Goal: Check status: Check status

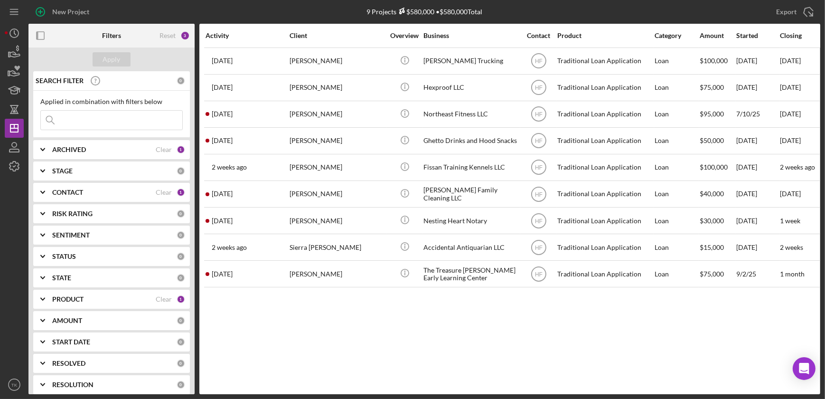
click at [116, 191] on div "CONTACT" at bounding box center [103, 192] width 103 height 8
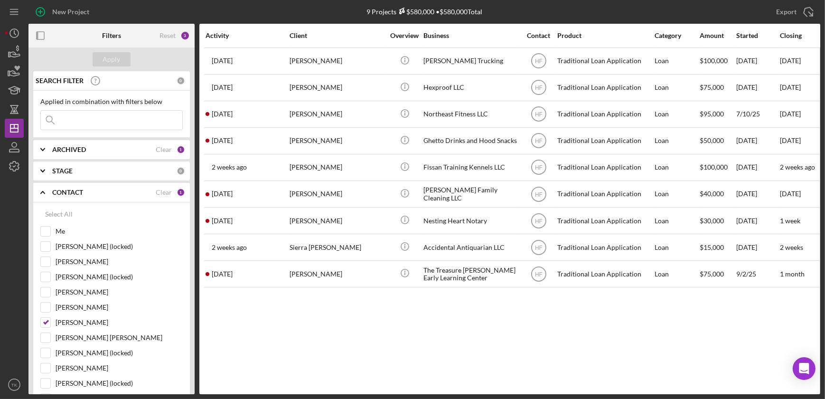
click at [116, 191] on div "CONTACT" at bounding box center [103, 192] width 103 height 8
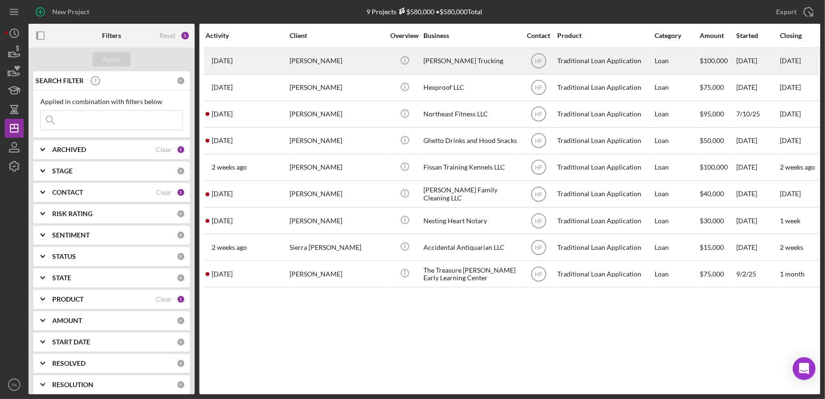
click at [428, 63] on div "[PERSON_NAME] Trucking" at bounding box center [470, 60] width 95 height 25
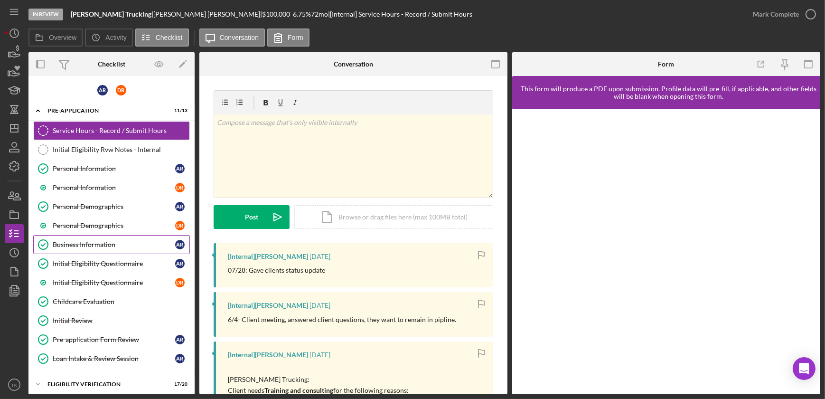
click at [103, 243] on div "Business Information" at bounding box center [114, 245] width 122 height 8
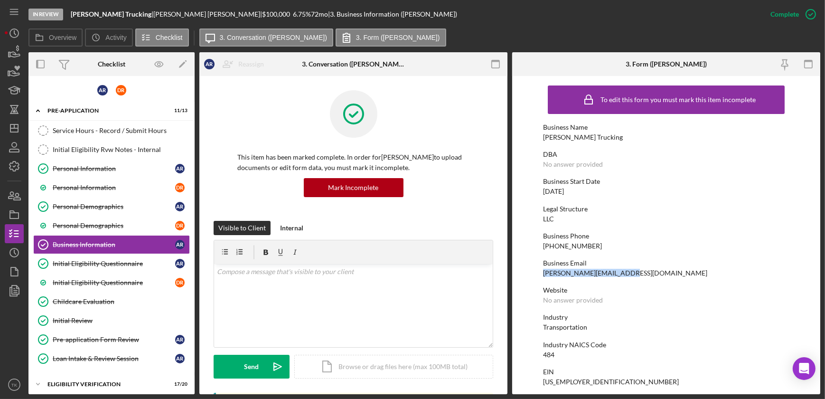
drag, startPoint x: 627, startPoint y: 270, endPoint x: 532, endPoint y: 274, distance: 94.6
click at [532, 274] on form "To edit this form you must mark this item incomplete Business Name [PERSON_NAME…" at bounding box center [666, 235] width 308 height 318
drag, startPoint x: 532, startPoint y: 274, endPoint x: 553, endPoint y: 273, distance: 20.5
copy div "[PERSON_NAME][EMAIL_ADDRESS][DOMAIN_NAME]"
click at [76, 224] on div "Personal Demographics" at bounding box center [114, 226] width 122 height 8
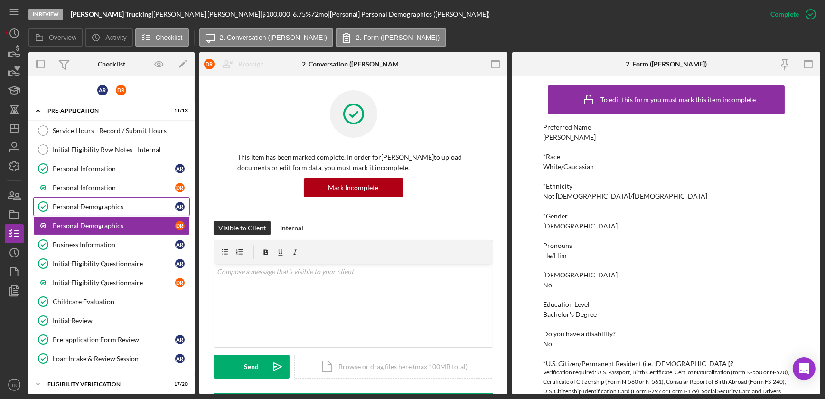
click at [94, 206] on div "Personal Demographics" at bounding box center [114, 207] width 122 height 8
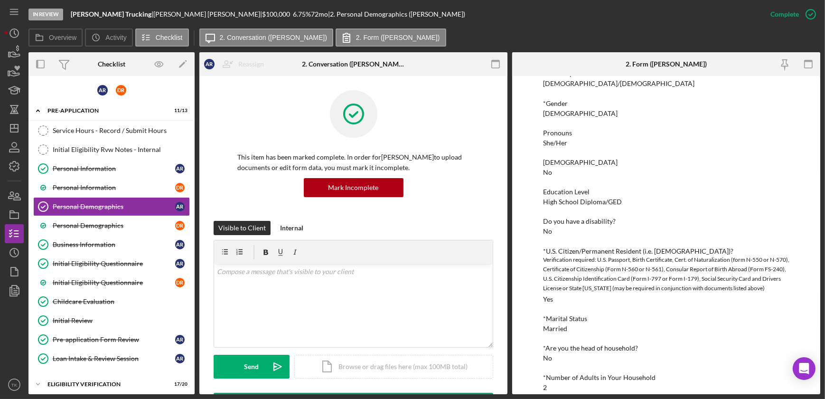
scroll to position [172, 0]
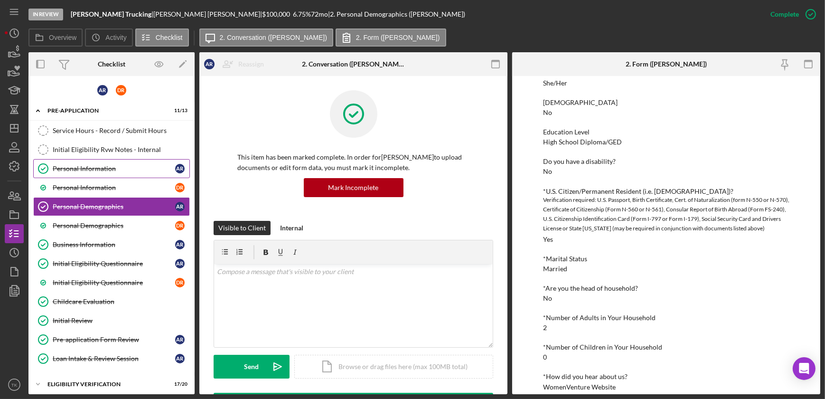
click at [109, 169] on div "Personal Information" at bounding box center [114, 169] width 122 height 8
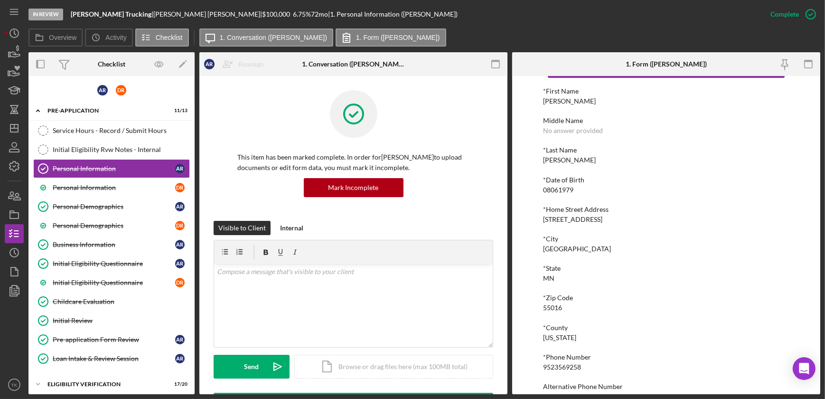
scroll to position [85, 0]
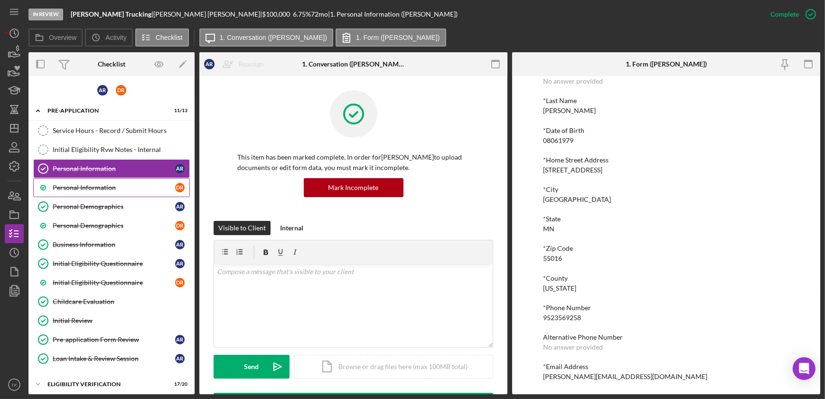
click at [84, 187] on div "Personal Information" at bounding box center [114, 188] width 122 height 8
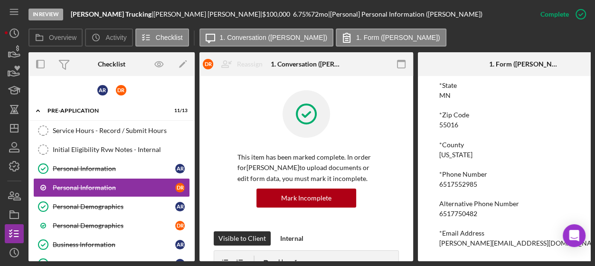
scroll to position [221, 0]
drag, startPoint x: 515, startPoint y: 239, endPoint x: 436, endPoint y: 247, distance: 79.3
click at [436, 247] on div "To edit this form you must mark this item incomplete *First Name [PERSON_NAME] …" at bounding box center [525, 168] width 214 height 185
copy div "[PERSON_NAME][EMAIL_ADDRESS][DOMAIN_NAME]"
